Goal: Task Accomplishment & Management: Use online tool/utility

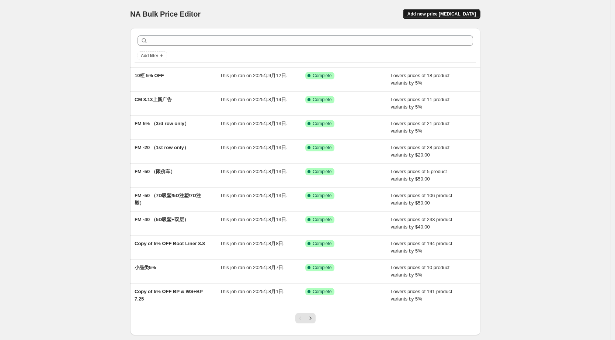
click at [454, 14] on span "Add new price [MEDICAL_DATA]" at bounding box center [442, 14] width 69 height 6
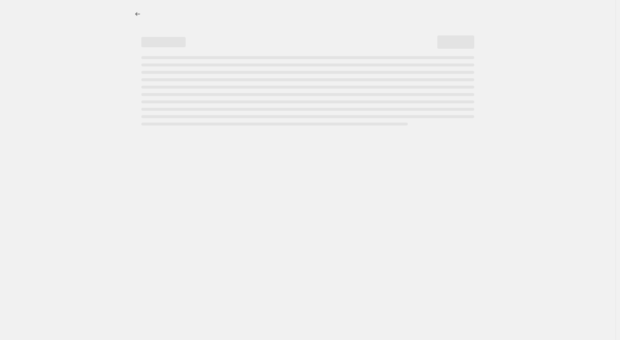
select select "percentage"
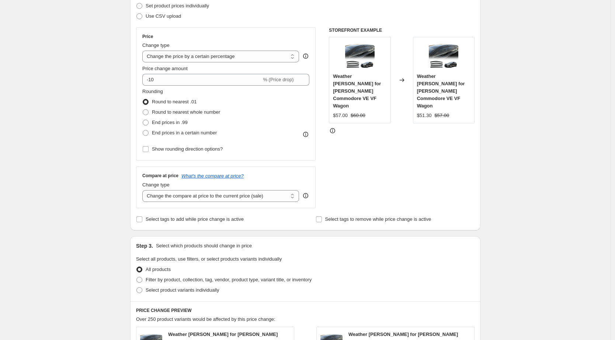
scroll to position [82, 0]
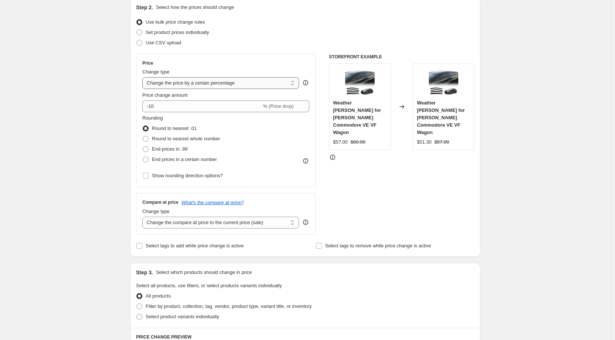
click at [216, 86] on select "Change the price to a certain amount Change the price by a certain amount Chang…" at bounding box center [220, 83] width 157 height 12
drag, startPoint x: 415, startPoint y: 170, endPoint x: 389, endPoint y: 160, distance: 28.0
click at [415, 170] on div "STOREFRONT EXAMPLE Weather [PERSON_NAME] for [PERSON_NAME] Commodore VE VF Wago…" at bounding box center [402, 144] width 146 height 181
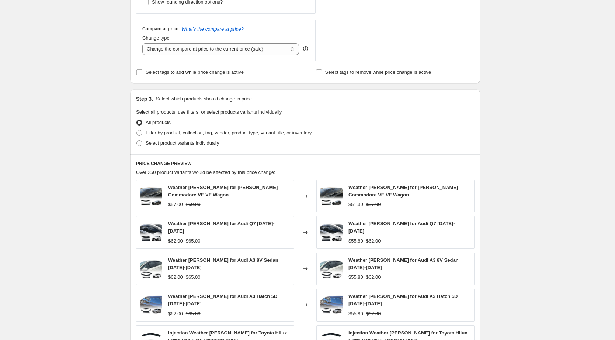
scroll to position [287, 0]
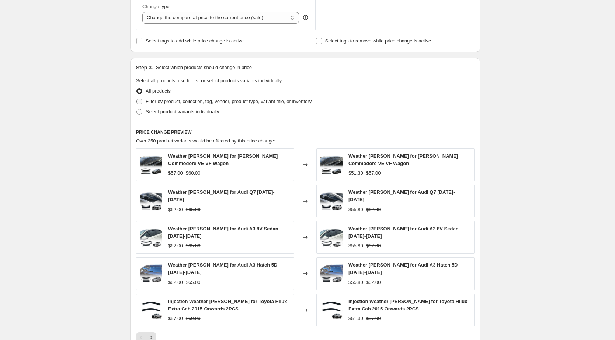
click at [160, 104] on span "Filter by product, collection, tag, vendor, product type, variant title, or inv…" at bounding box center [229, 101] width 166 height 6
click at [137, 99] on input "Filter by product, collection, tag, vendor, product type, variant title, or inv…" at bounding box center [136, 98] width 0 height 0
radio input "true"
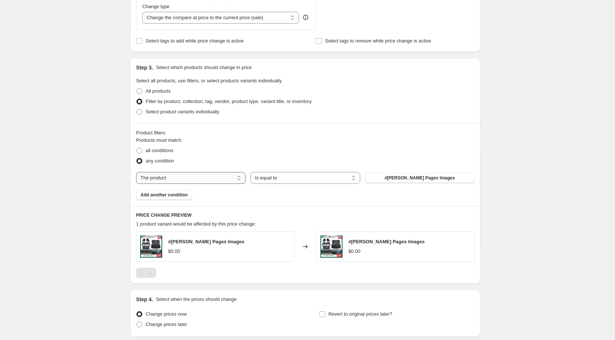
click at [236, 174] on select "The product The product's collection The product's tag The product's vendor The…" at bounding box center [191, 178] width 110 height 12
select select "product_status"
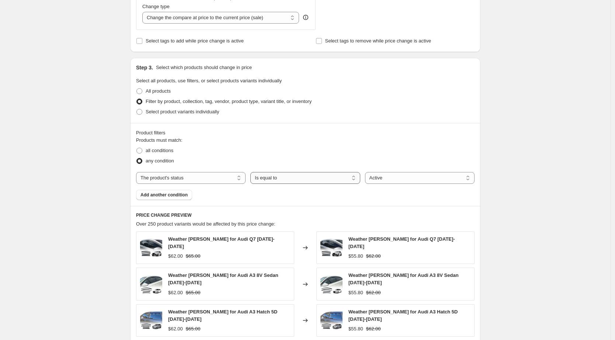
click at [272, 182] on select "Is equal to Is not equal to" at bounding box center [305, 178] width 110 height 12
click at [207, 181] on select "The product The product's collection The product's tag The product's vendor The…" at bounding box center [191, 178] width 110 height 12
click at [314, 193] on div "Products must match: all conditions any condition The product The product's col…" at bounding box center [305, 167] width 339 height 63
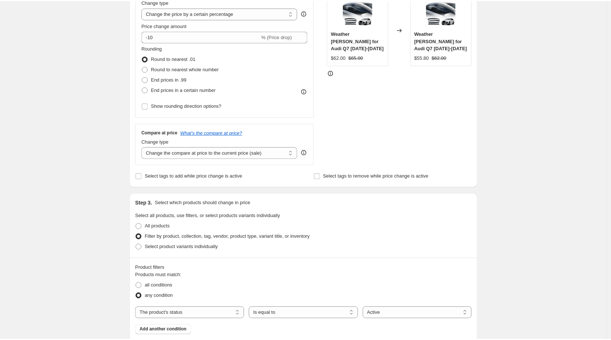
scroll to position [0, 0]
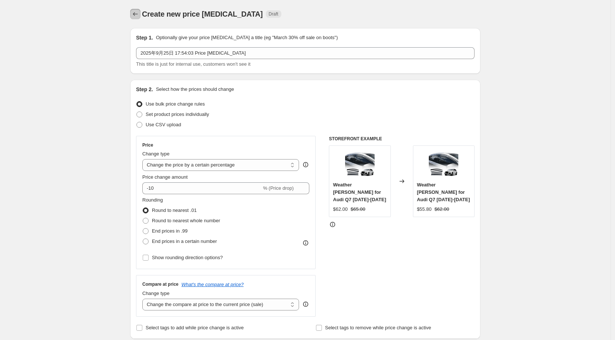
click at [138, 15] on icon "Price change jobs" at bounding box center [135, 13] width 7 height 7
